Goal: Navigation & Orientation: Find specific page/section

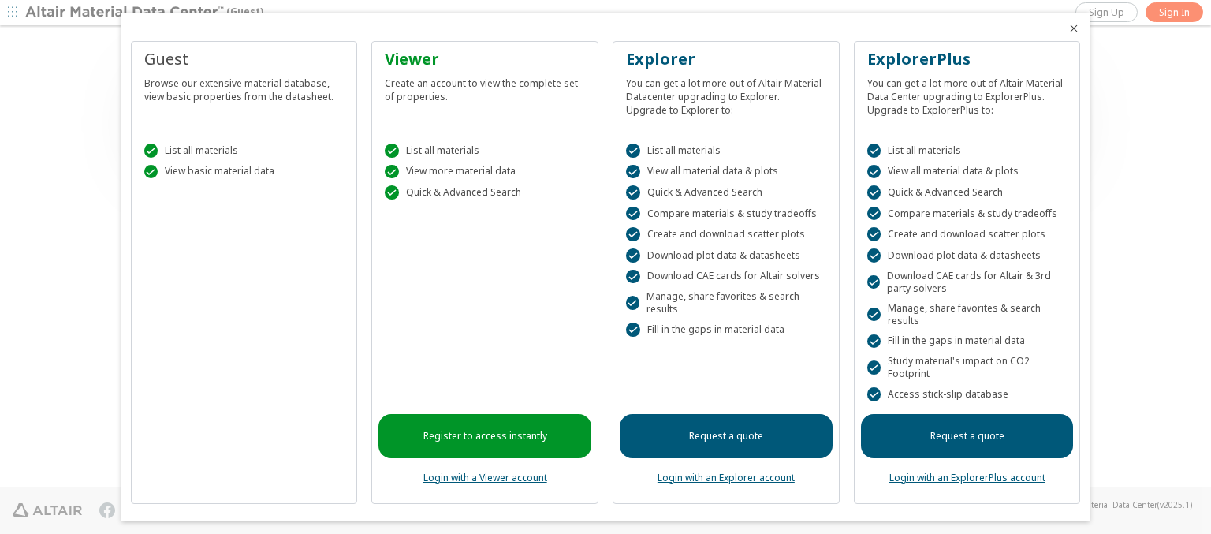
click at [1067, 28] on icon "Close" at bounding box center [1073, 28] width 13 height 13
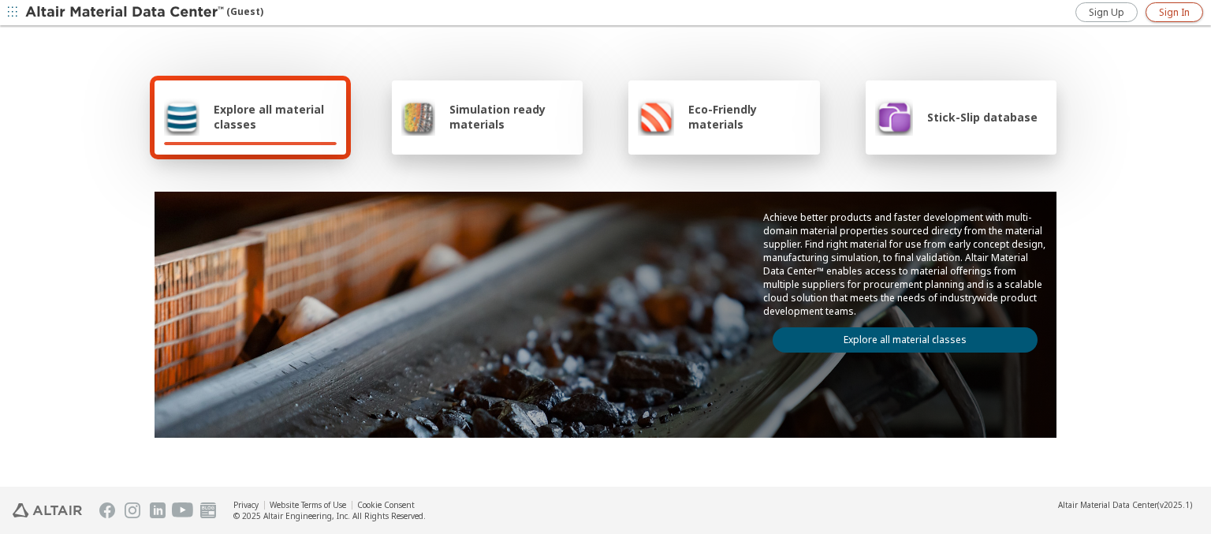
click at [1174, 12] on span "Sign In" at bounding box center [1174, 12] width 31 height 13
click at [125, 13] on img at bounding box center [125, 13] width 201 height 16
click at [269, 117] on span "Explore all material classes" at bounding box center [275, 117] width 123 height 30
click at [899, 336] on link "Explore all material classes" at bounding box center [904, 339] width 265 height 25
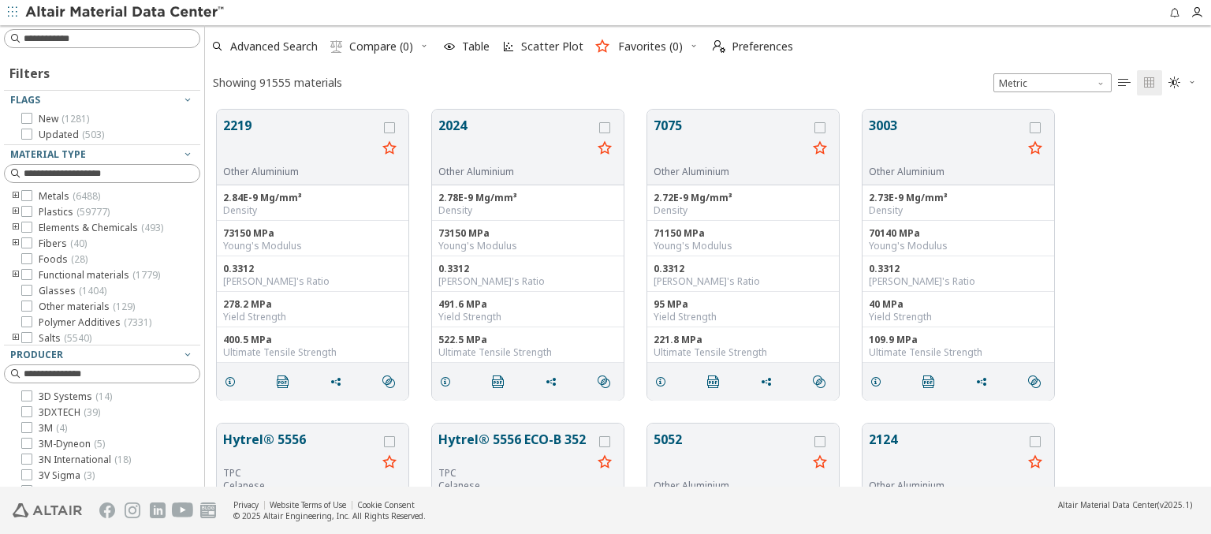
scroll to position [377, 993]
click at [748, 47] on span "Preferences" at bounding box center [761, 46] width 61 height 11
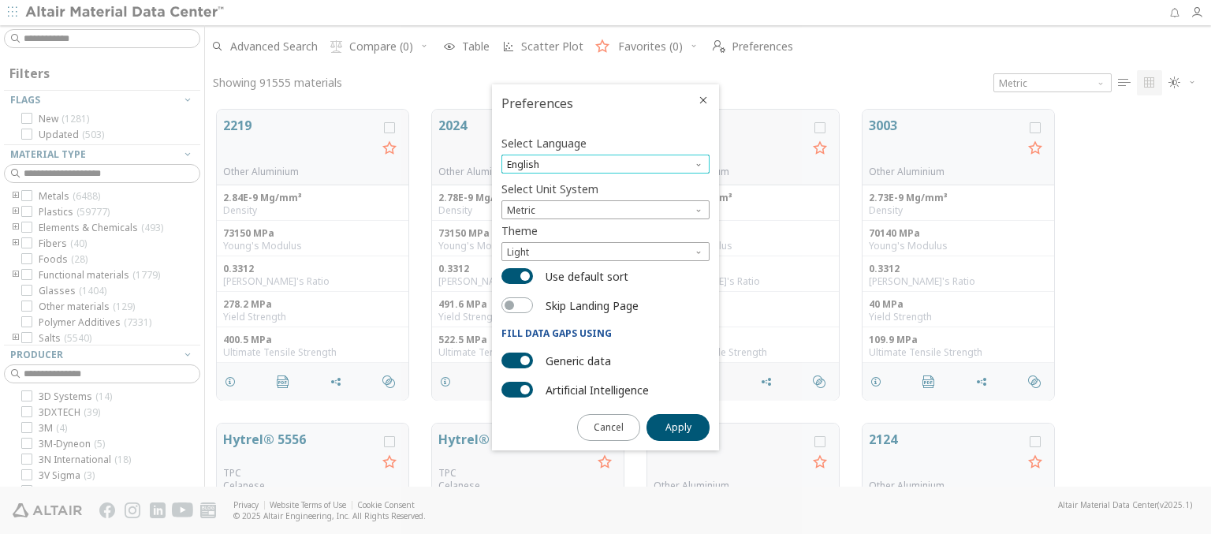
click at [605, 164] on span "English" at bounding box center [605, 163] width 208 height 19
click at [605, 203] on span "Deutsch" at bounding box center [605, 203] width 195 height 11
click at [678, 426] on span "Apply" at bounding box center [678, 427] width 26 height 13
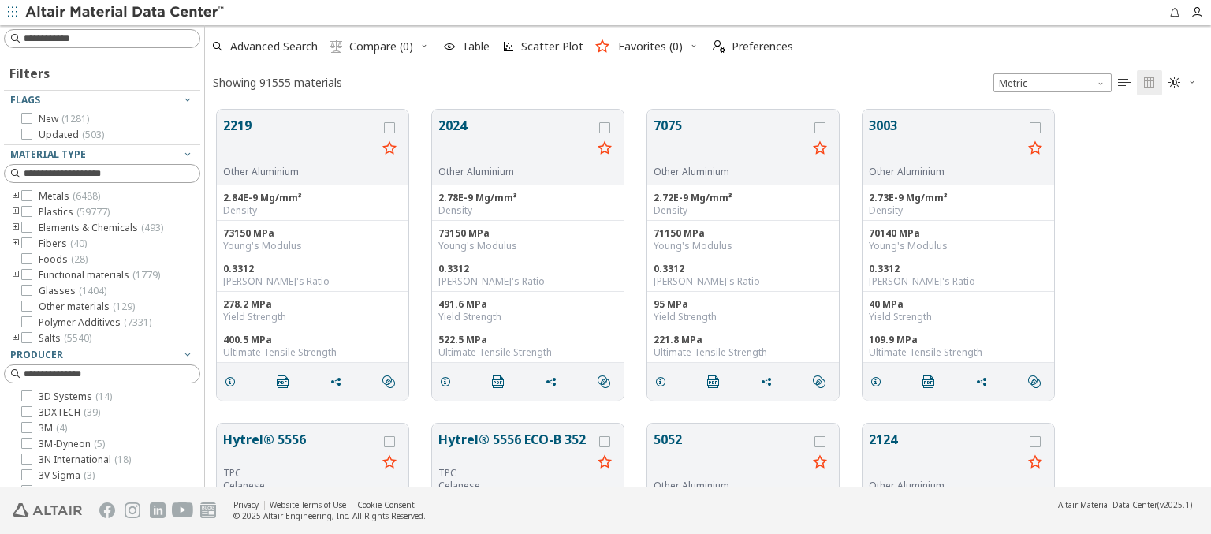
type input "*******"
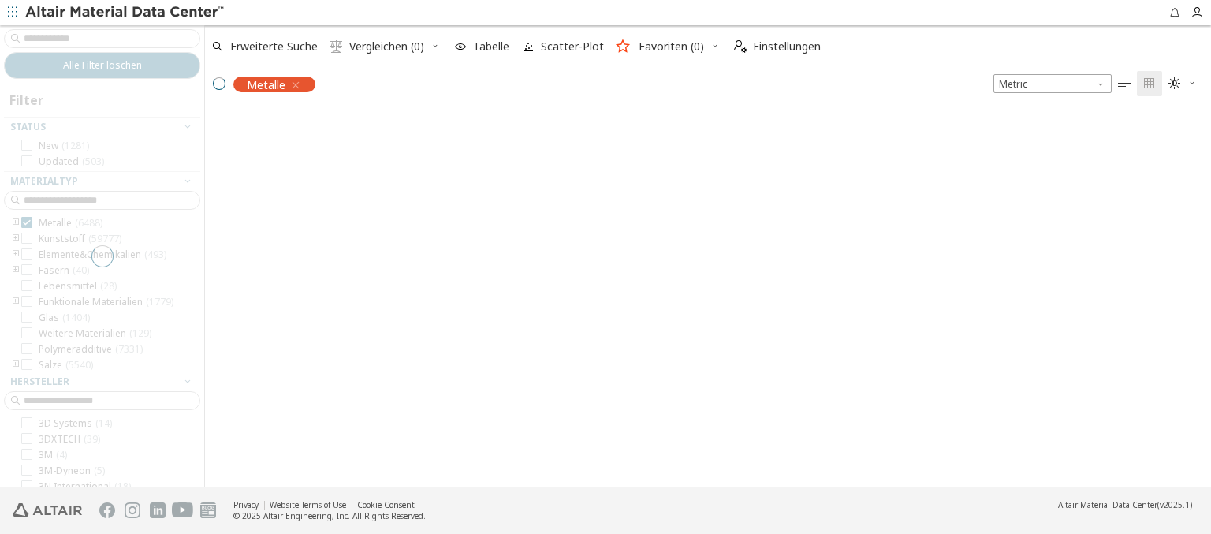
scroll to position [374, 993]
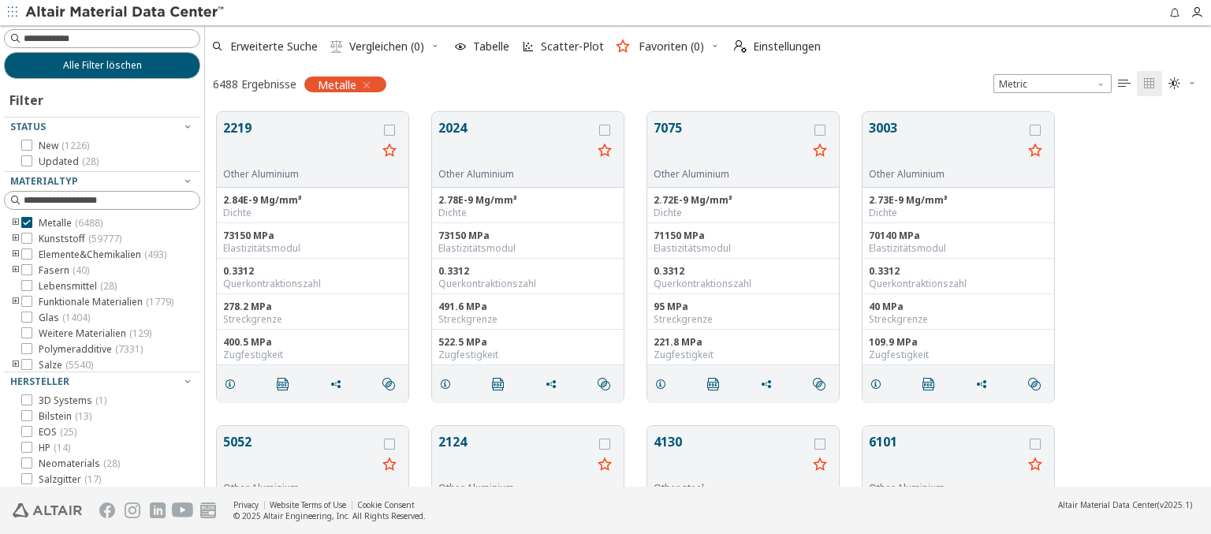
click at [125, 13] on img at bounding box center [125, 13] width 201 height 16
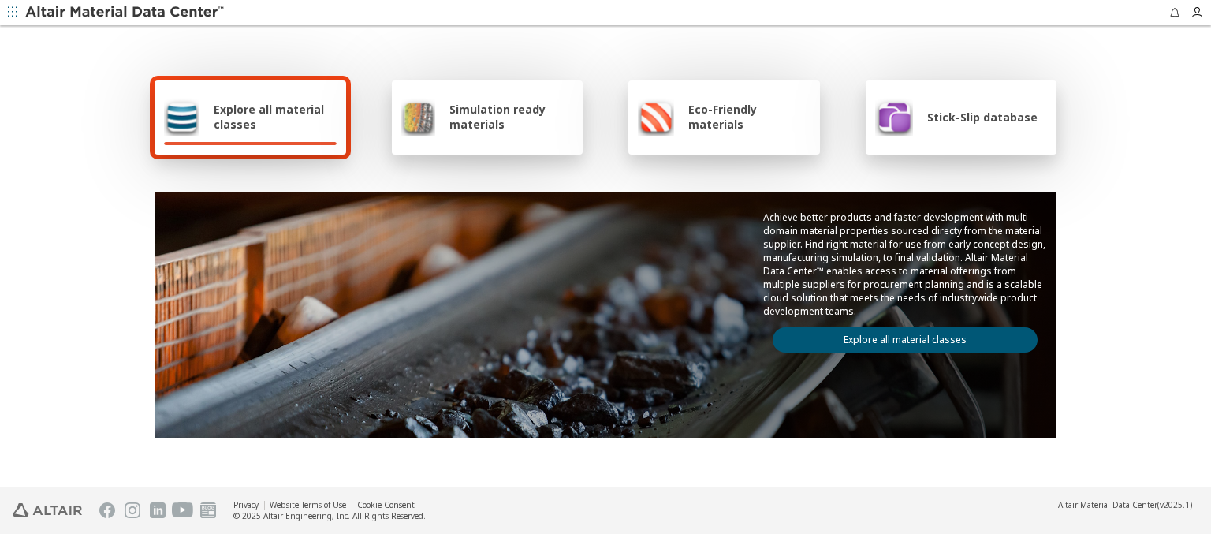
click at [919, 333] on link "Explore all material classes" at bounding box center [904, 339] width 265 height 25
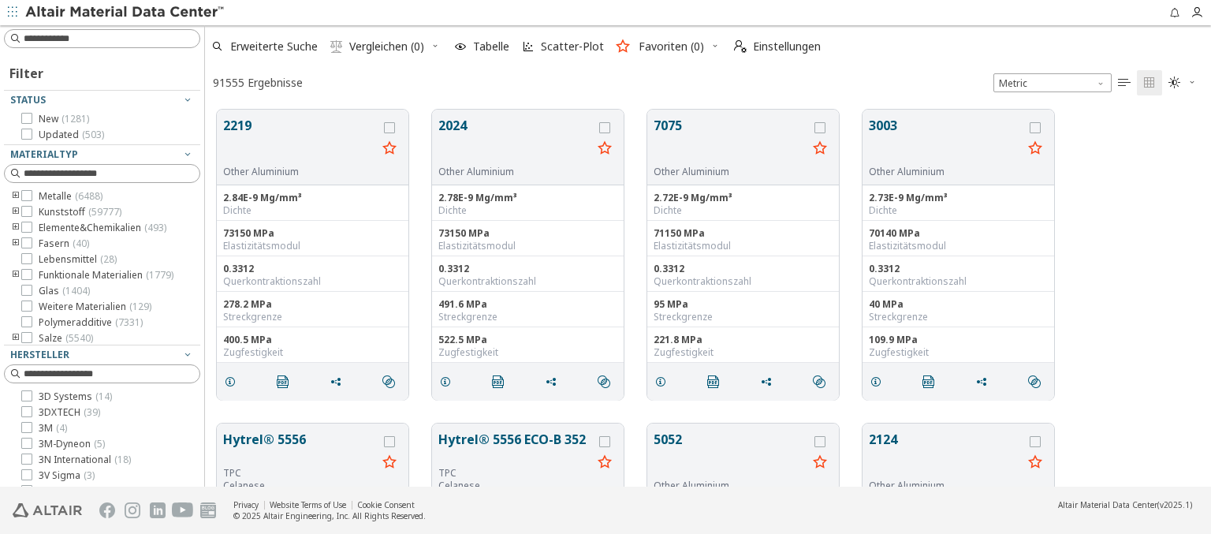
scroll to position [13, 13]
